Goal: Navigation & Orientation: Understand site structure

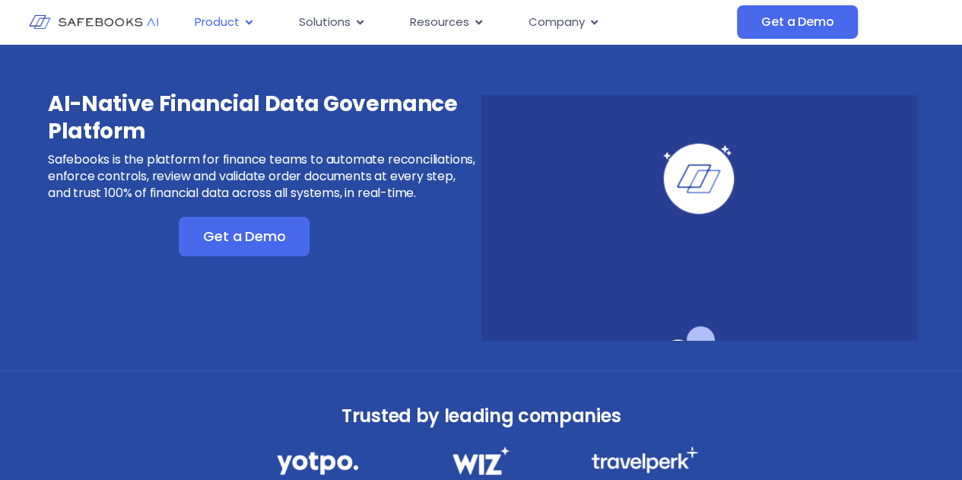
click at [252, 17] on icon "Menu" at bounding box center [248, 22] width 11 height 11
